Goal: Task Accomplishment & Management: Use online tool/utility

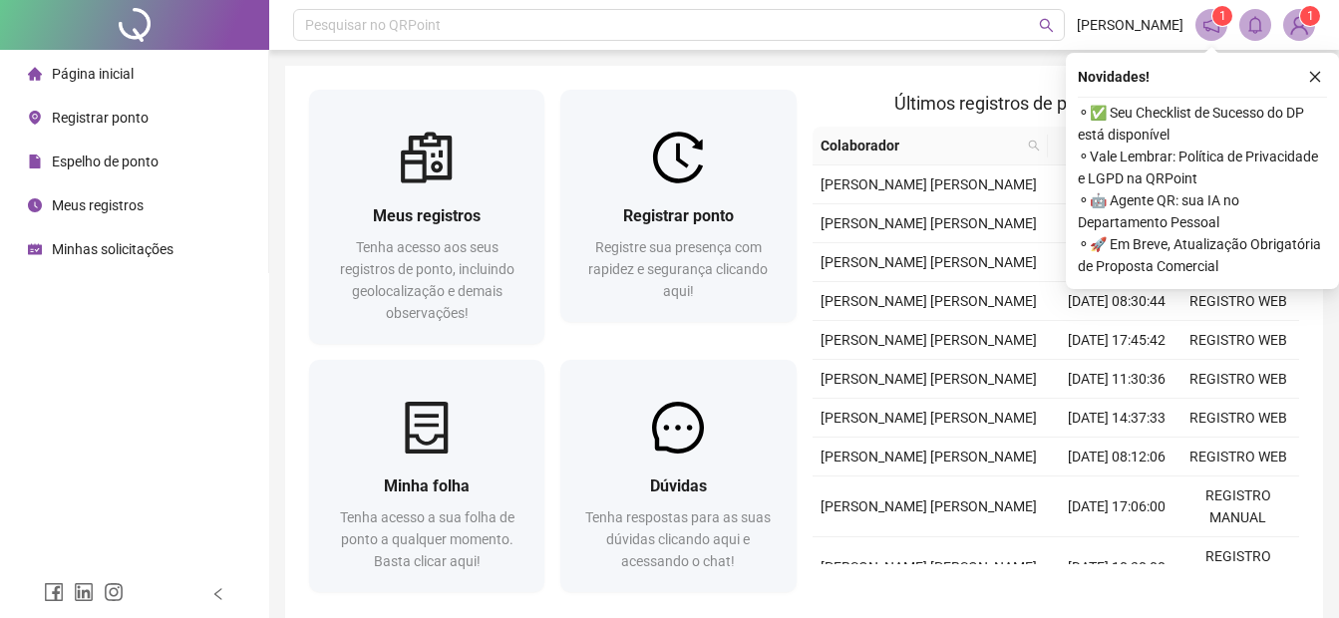
click at [137, 119] on span "Registrar ponto" at bounding box center [100, 118] width 97 height 16
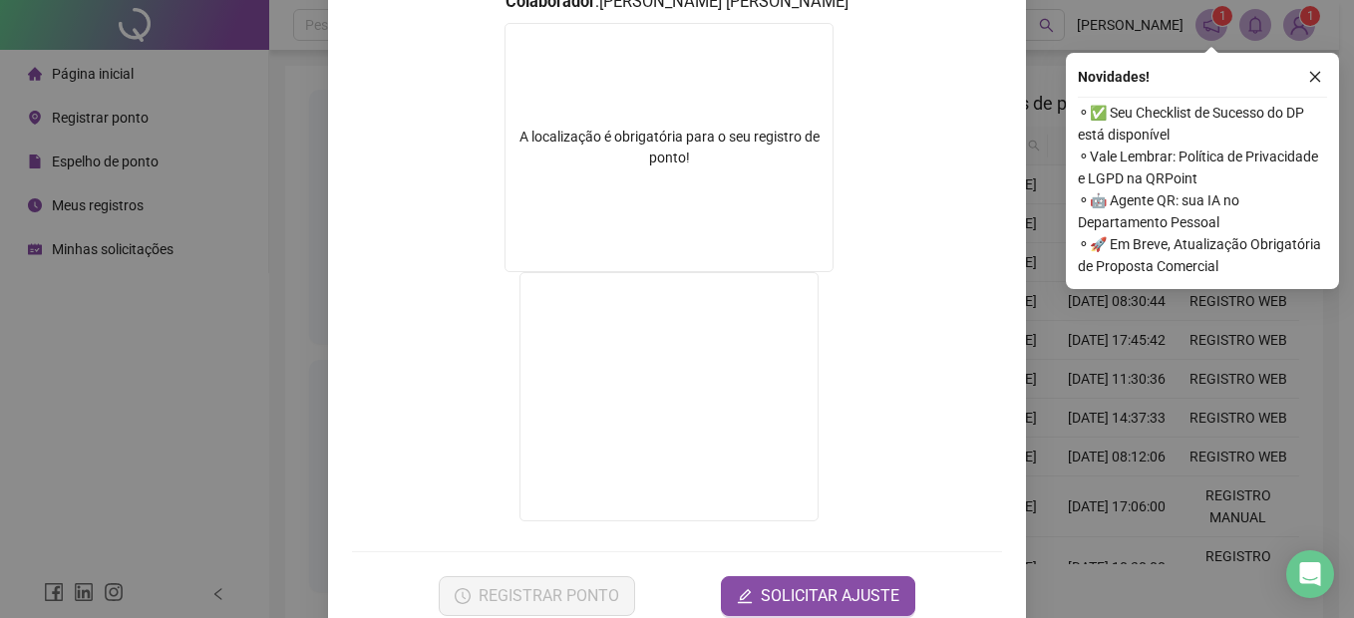
scroll to position [344, 0]
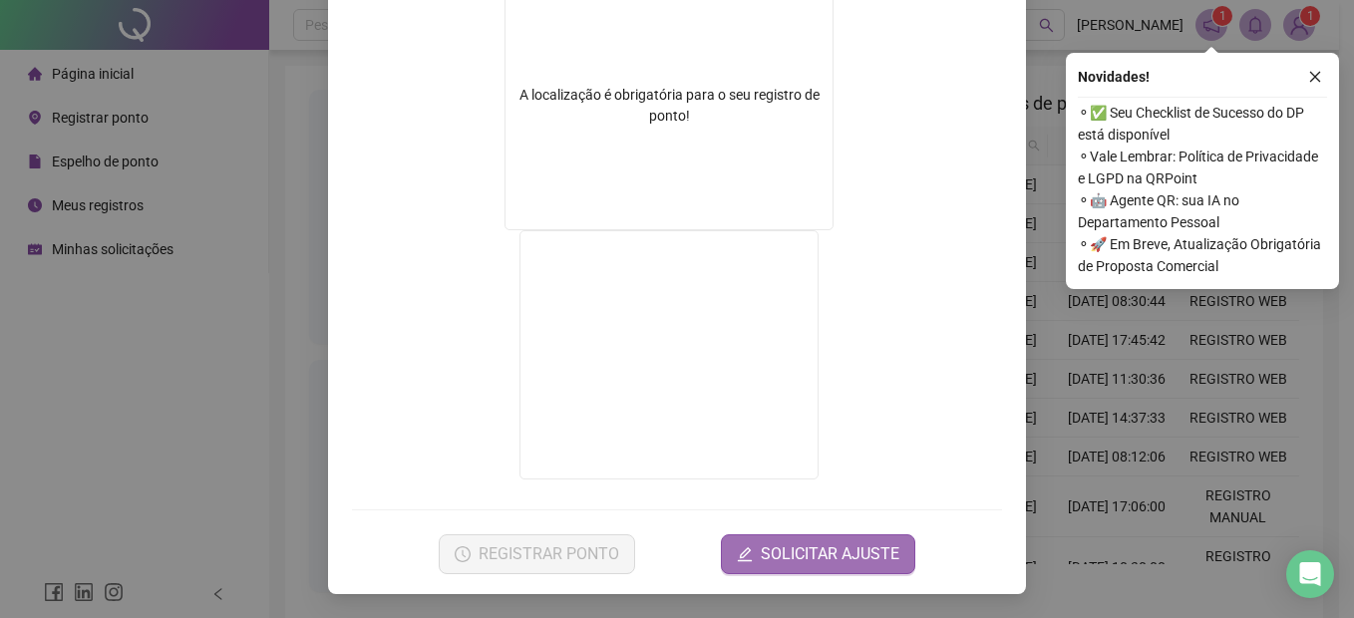
click at [822, 553] on span "SOLICITAR AJUSTE" at bounding box center [830, 554] width 139 height 24
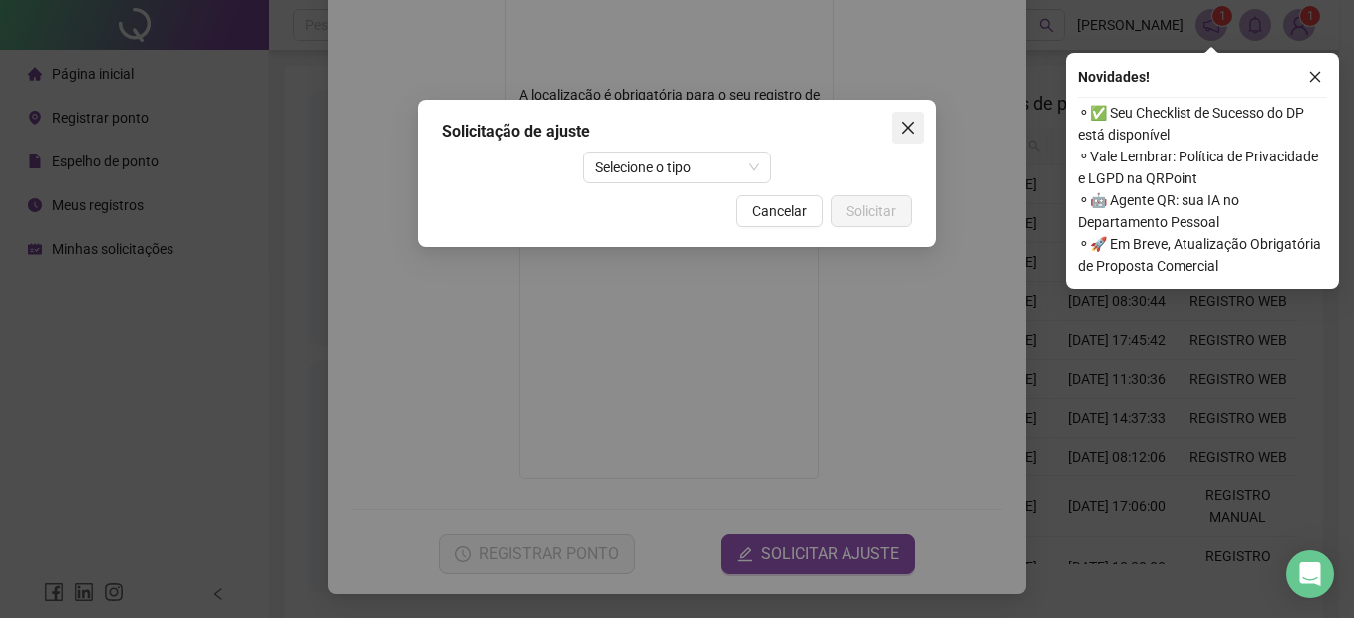
click at [908, 118] on button "Close" at bounding box center [908, 128] width 32 height 32
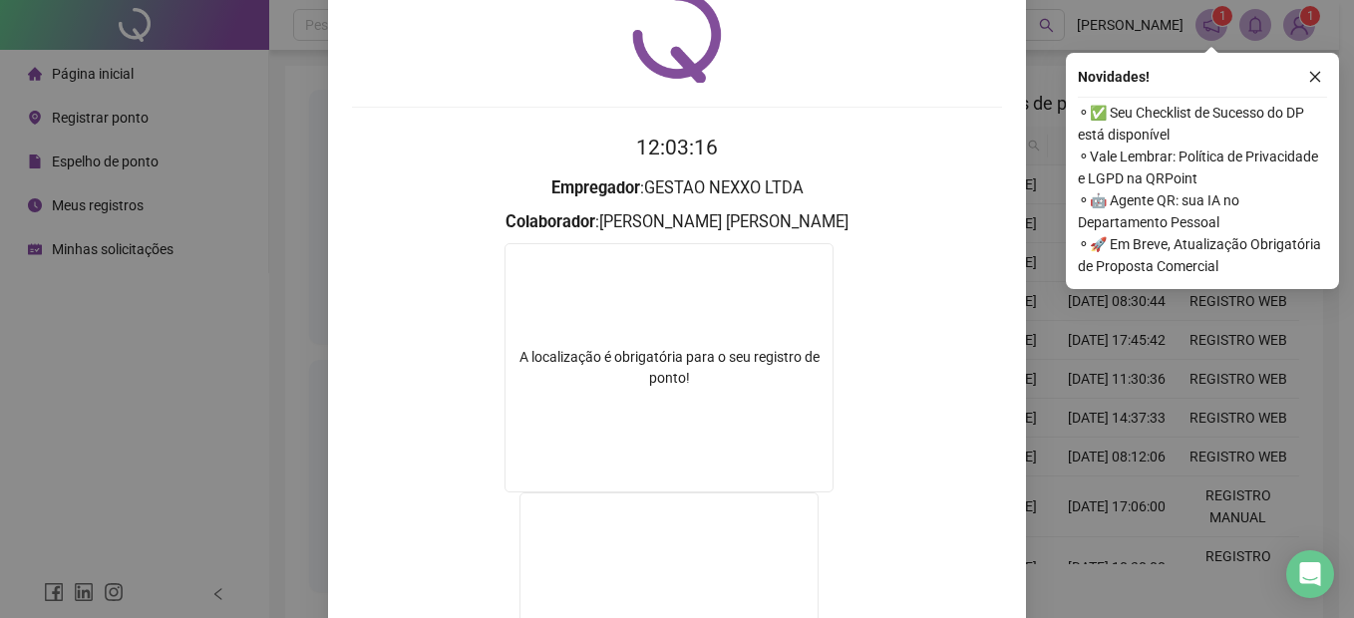
scroll to position [0, 0]
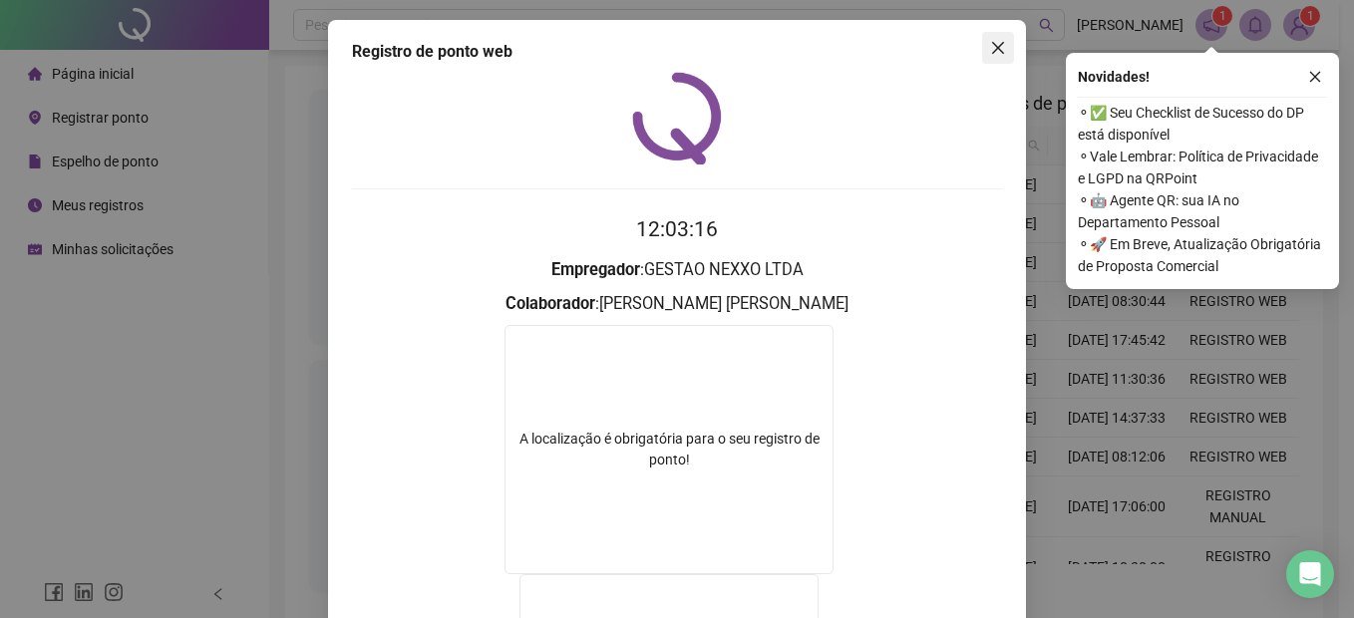
click at [982, 53] on span "Close" at bounding box center [998, 48] width 32 height 16
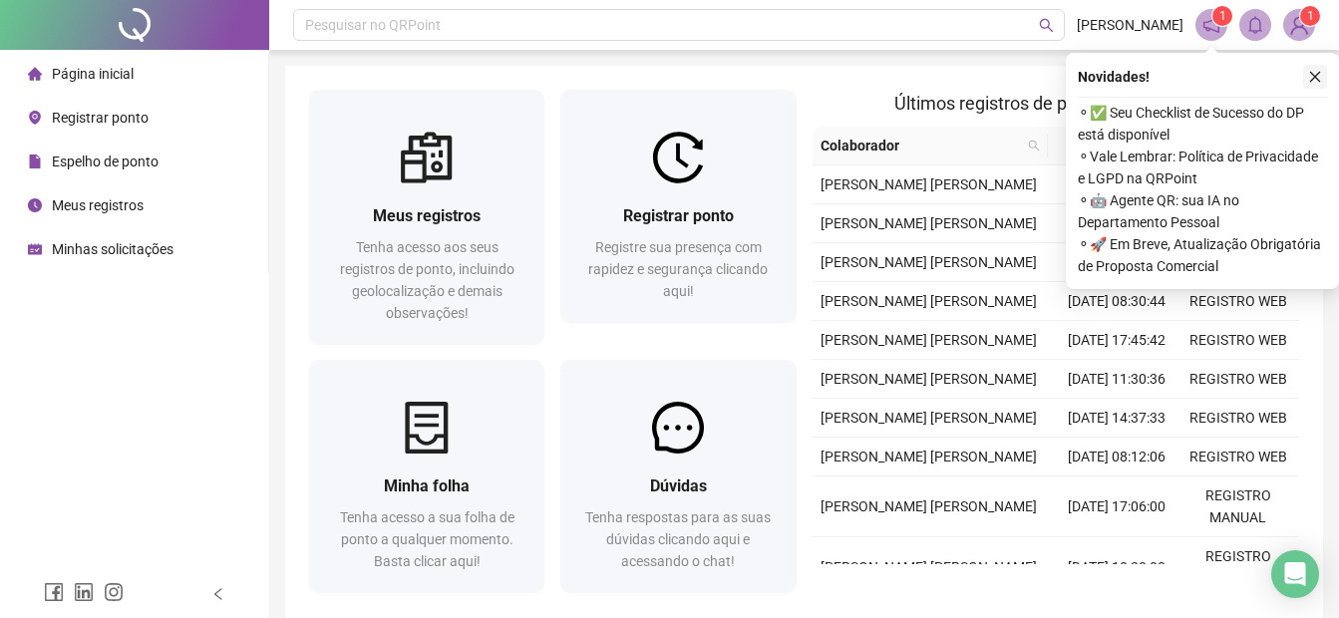
click at [1317, 70] on icon "close" at bounding box center [1315, 77] width 14 height 14
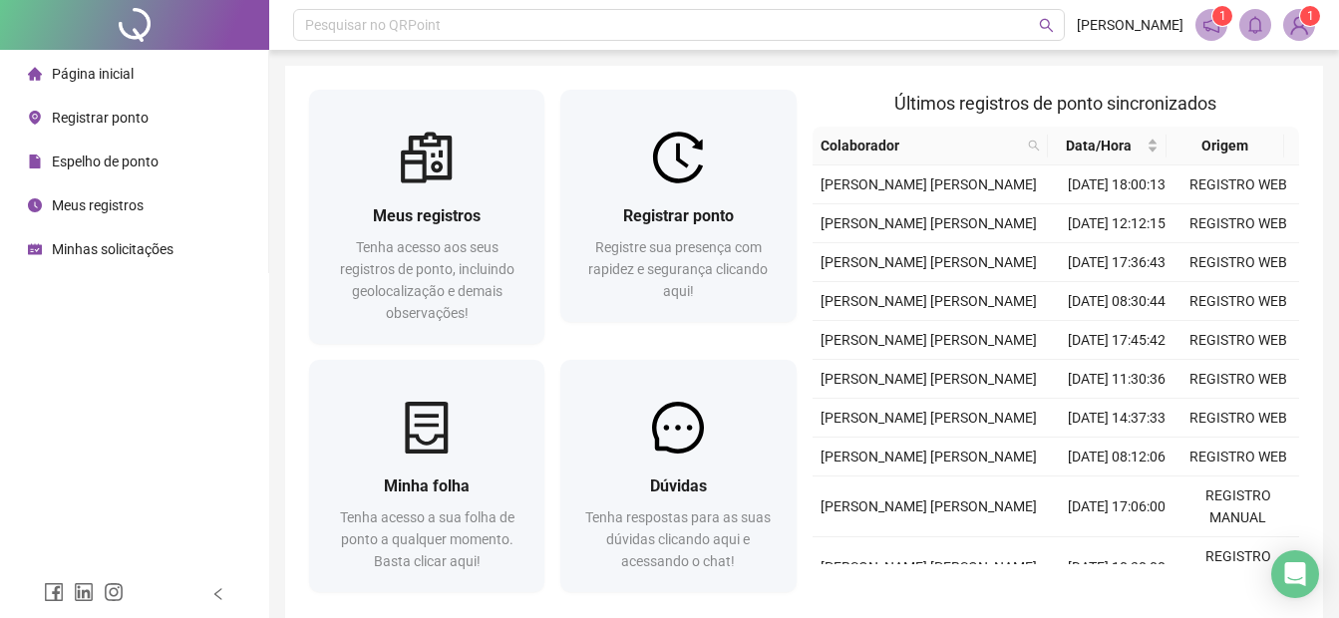
click at [141, 113] on span "Registrar ponto" at bounding box center [100, 118] width 97 height 16
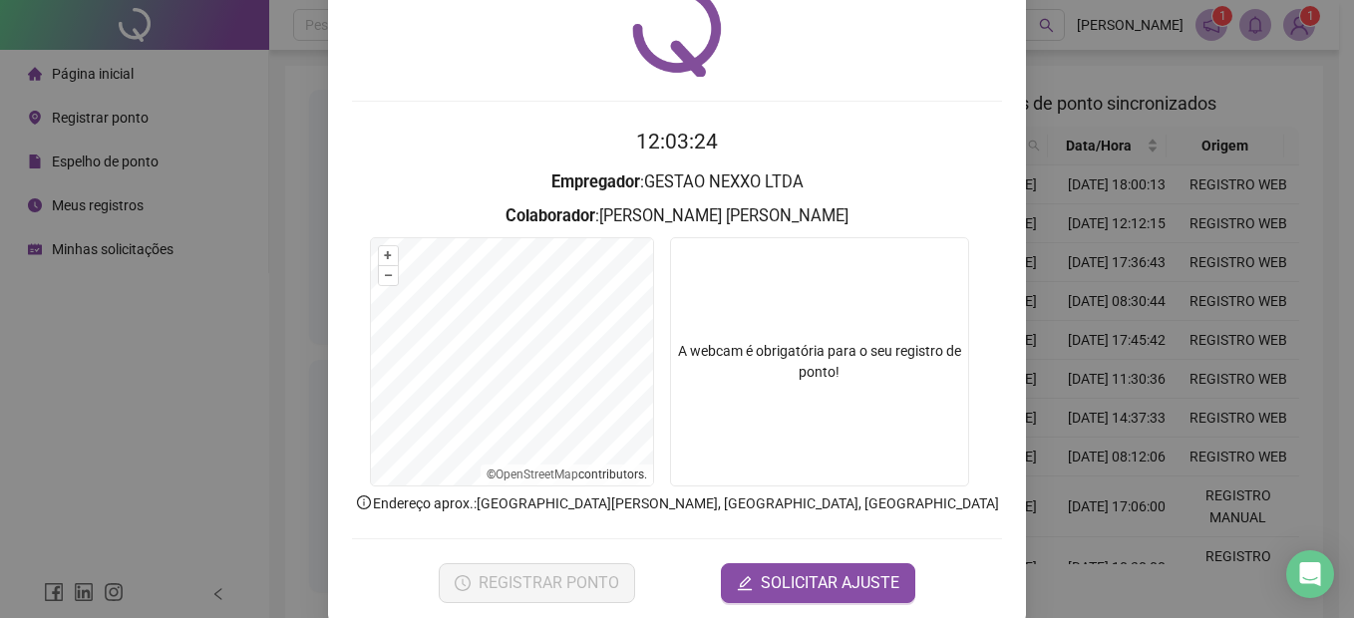
scroll to position [117, 0]
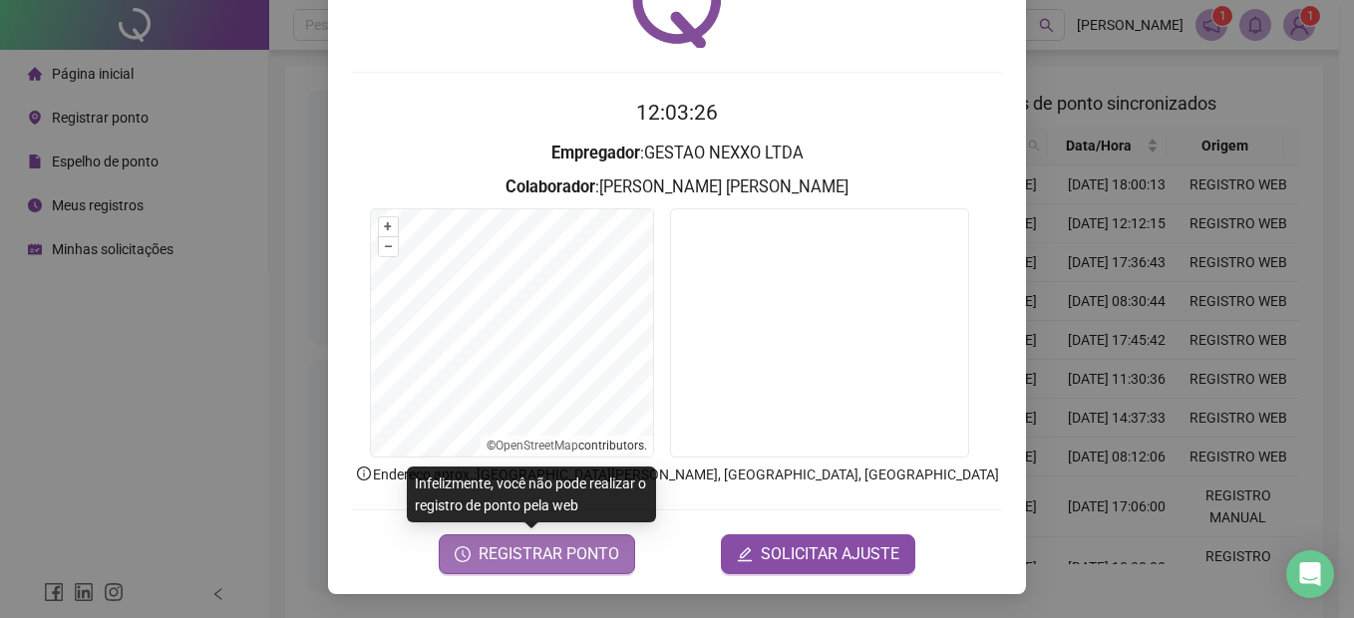
click at [528, 549] on span "REGISTRAR PONTO" at bounding box center [549, 554] width 141 height 24
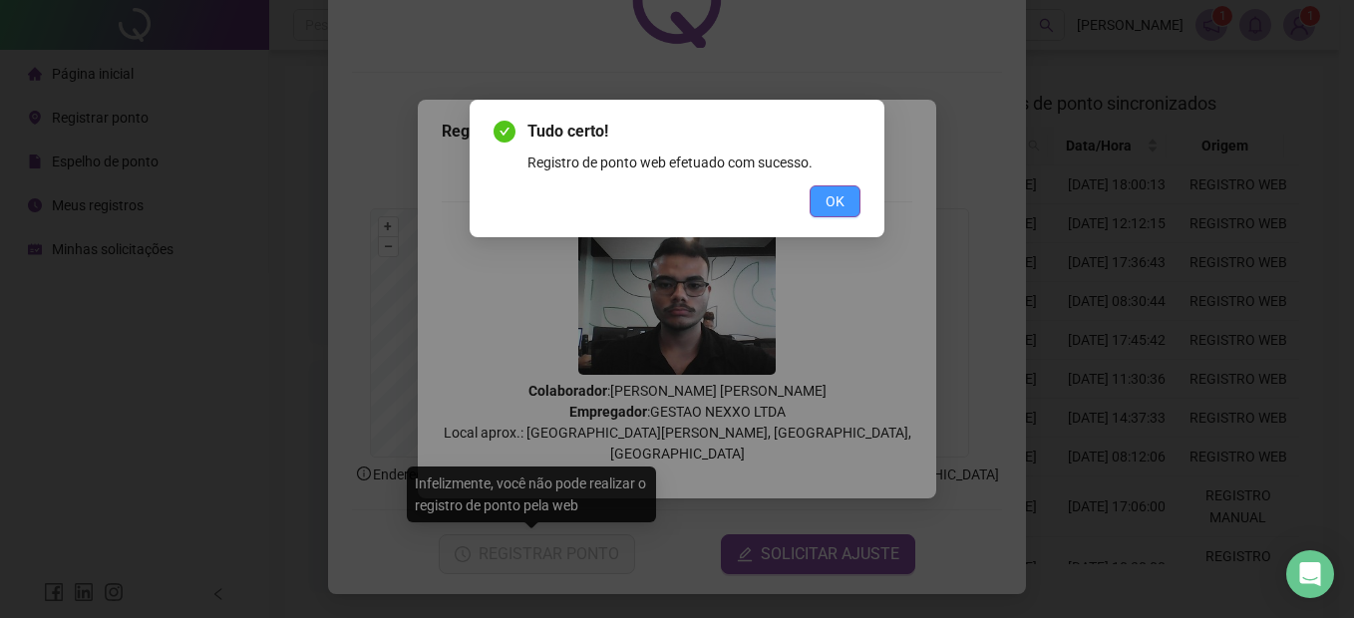
click at [832, 203] on span "OK" at bounding box center [835, 201] width 19 height 22
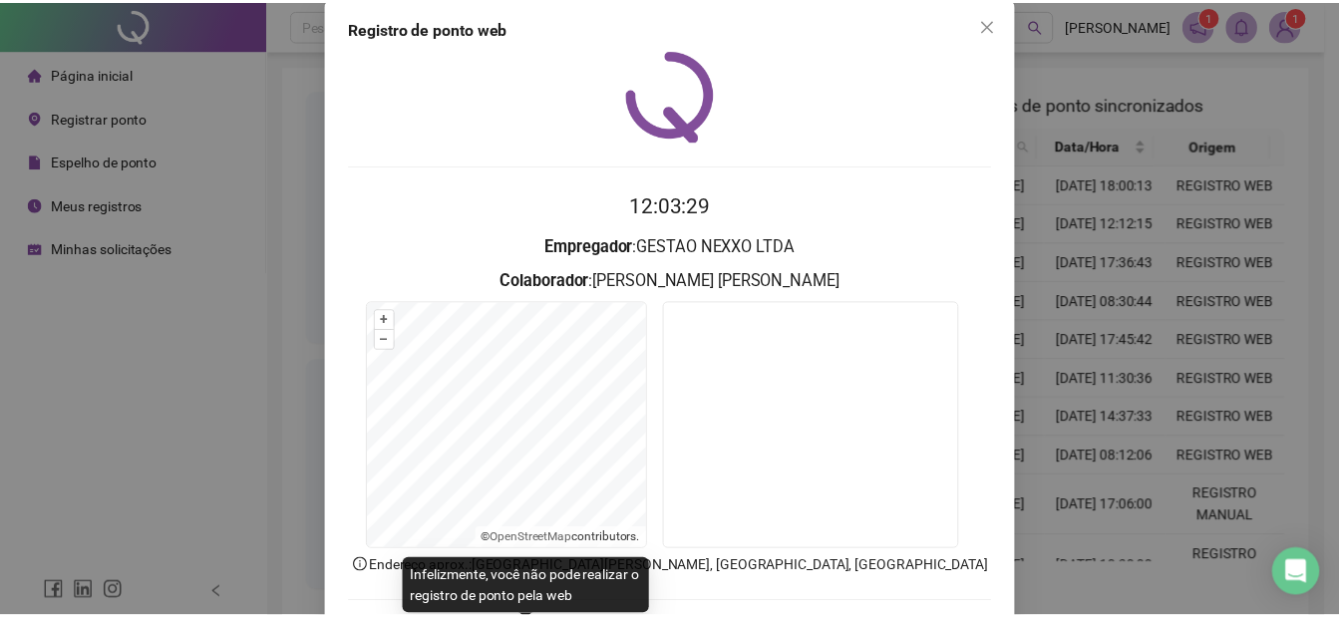
scroll to position [0, 0]
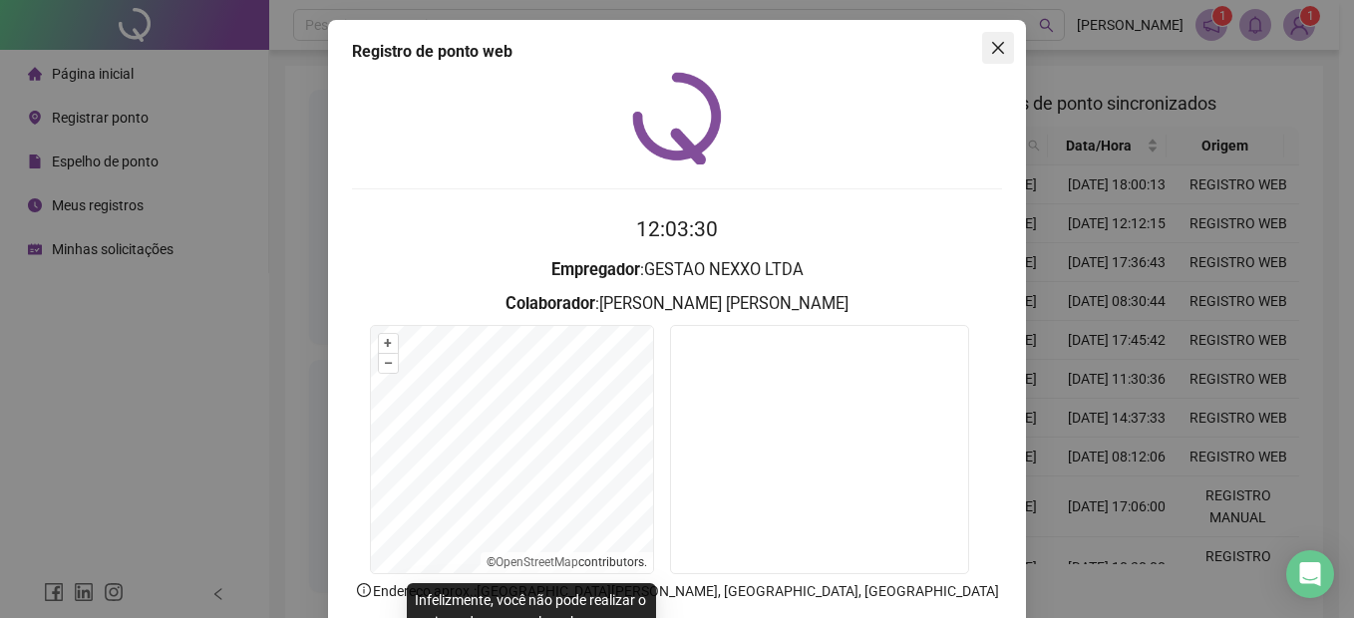
click at [992, 50] on icon "close" at bounding box center [998, 48] width 12 height 12
